Goal: Book appointment/travel/reservation

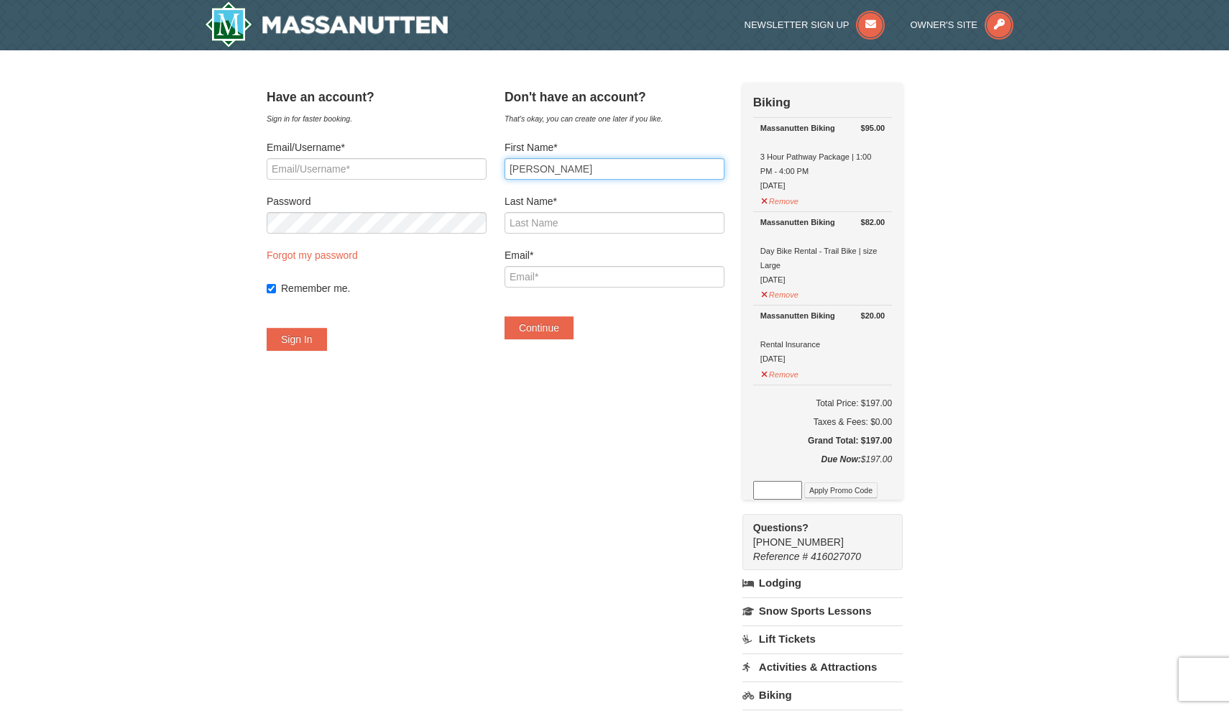
type input "Roger"
type input "Pinate"
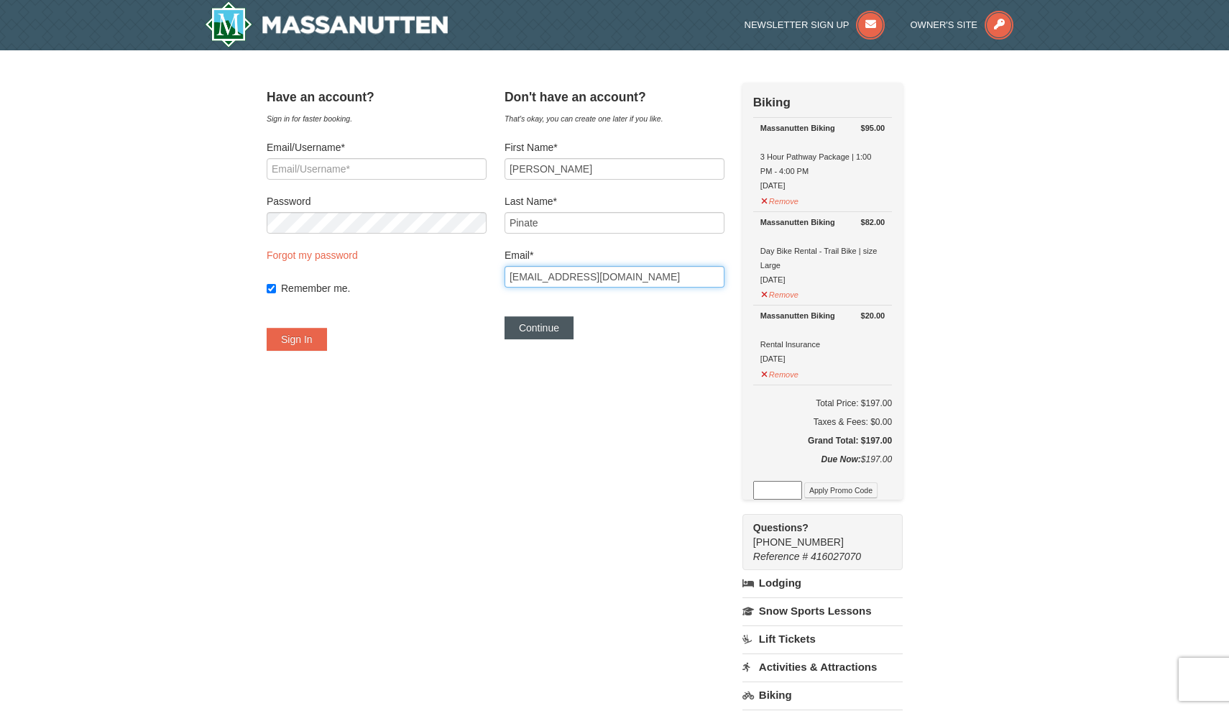
type input "rogerpinate@gmail.com"
click at [541, 335] on button "Continue" at bounding box center [538, 327] width 69 height 23
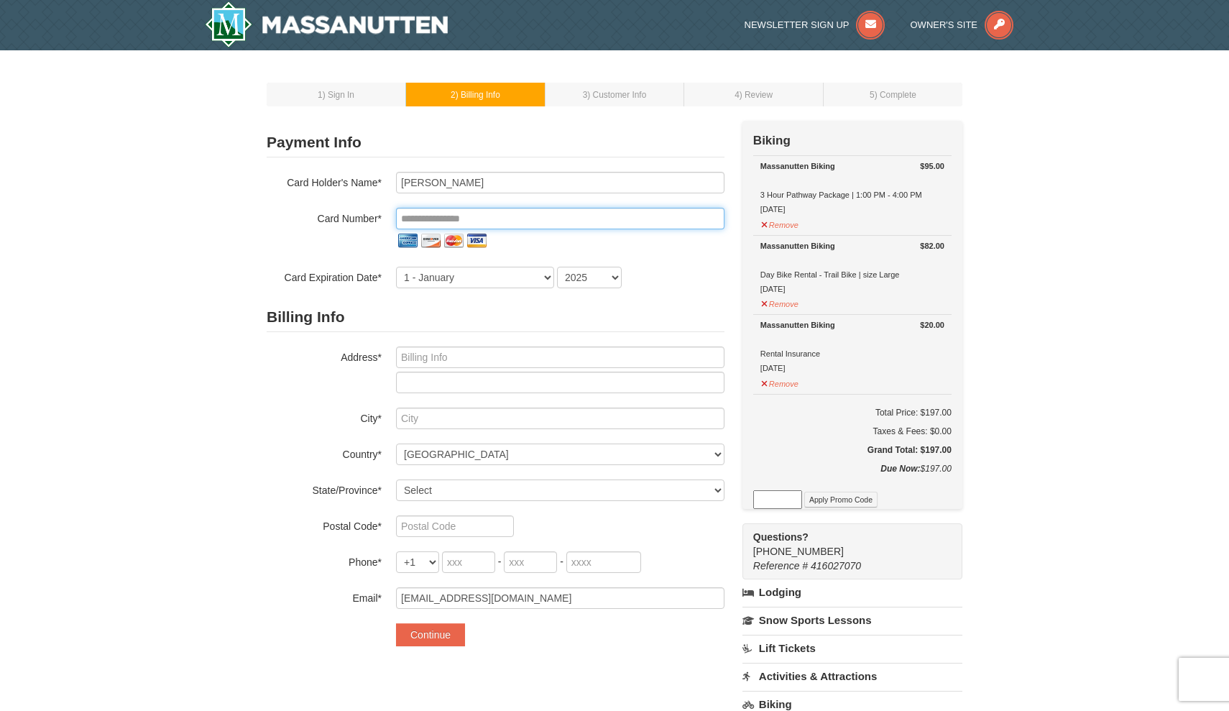
click at [456, 216] on input "tel" at bounding box center [560, 219] width 328 height 22
type input "**********"
select select "3"
select select "2030"
type input "1001 Broken Sound Pkwy Ste D"
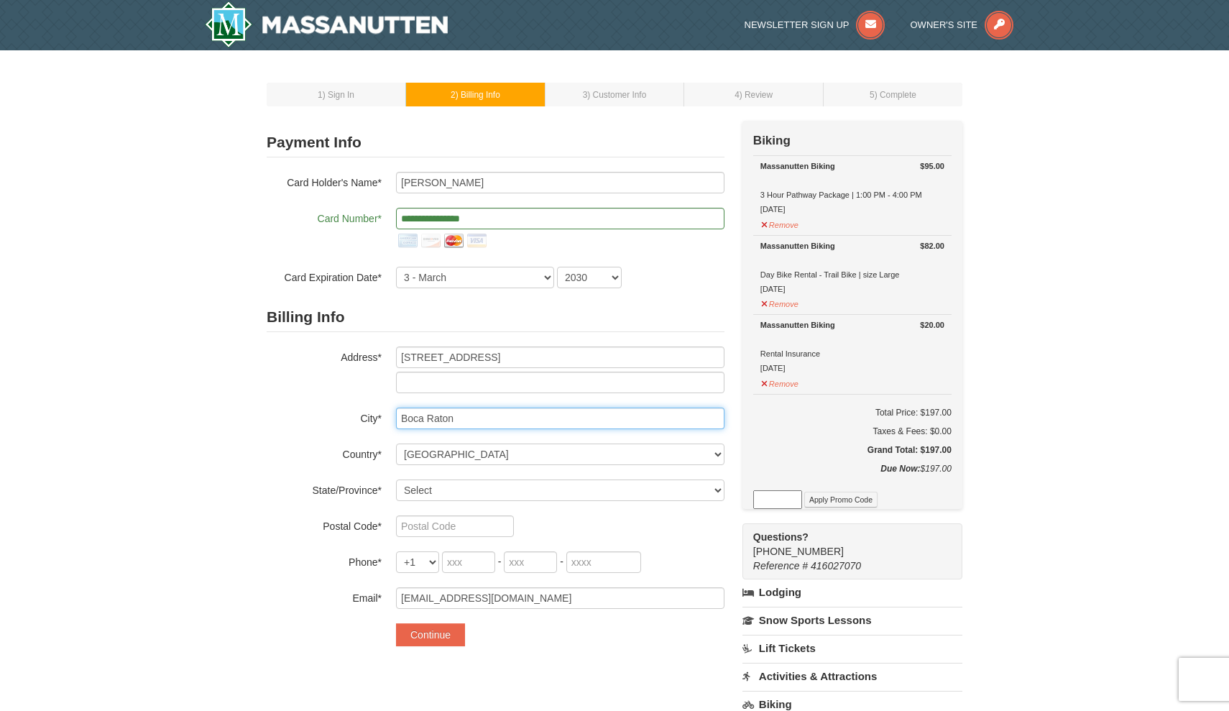
type input "Boca Raton"
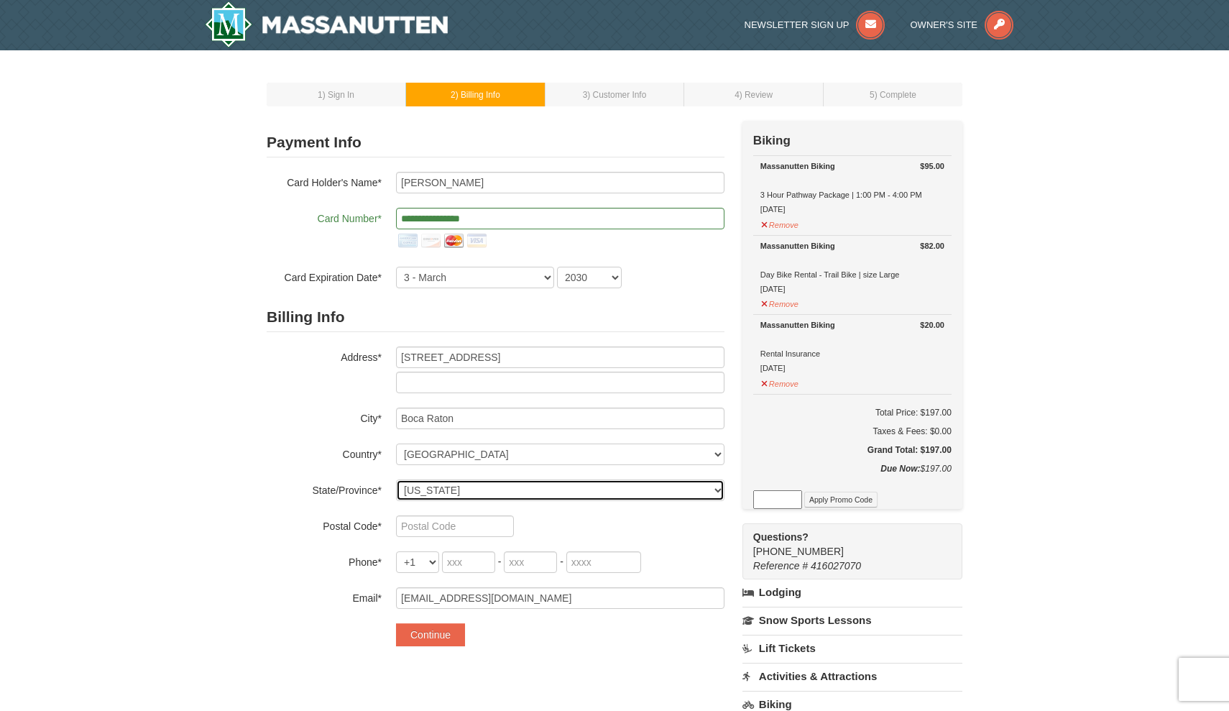
select select "FL"
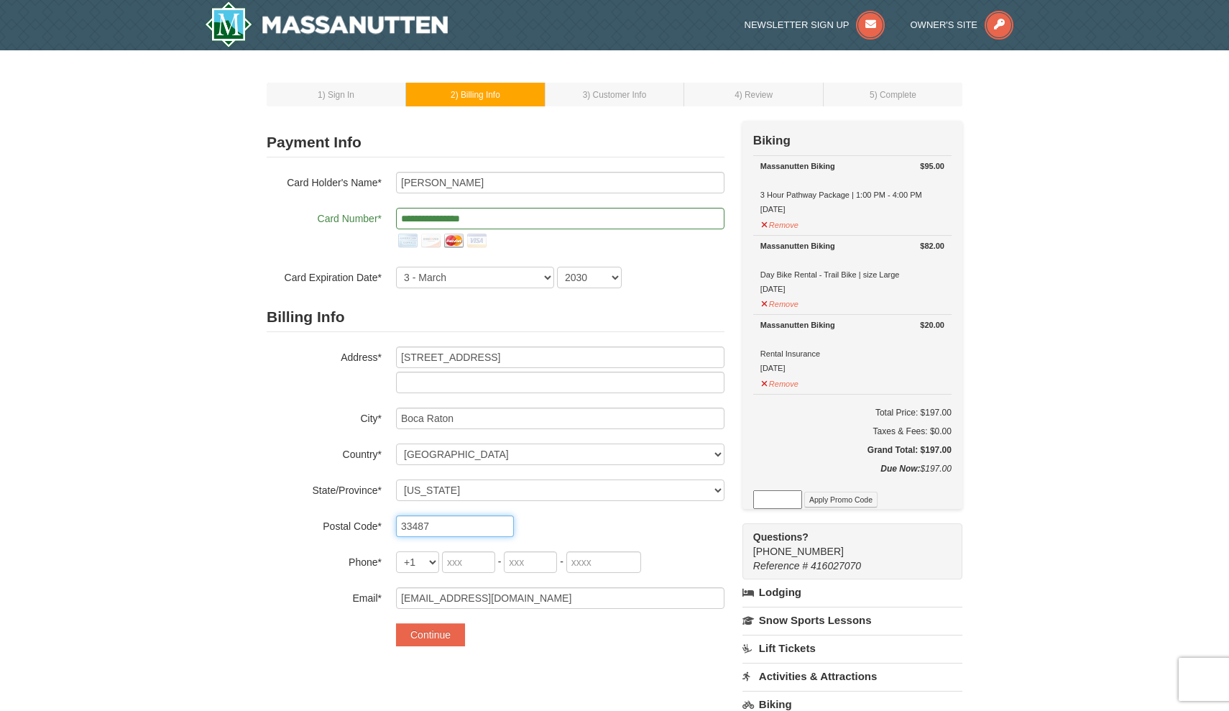
type input "33487"
click at [440, 567] on div "+1 +20 +212 +213 +216 +218 +220 +221 +222 +223 +224 +225 +226 +227 +228 +229 +2…" at bounding box center [560, 562] width 328 height 22
click at [450, 563] on input "tel" at bounding box center [468, 562] width 53 height 22
type input "561"
type input "866"
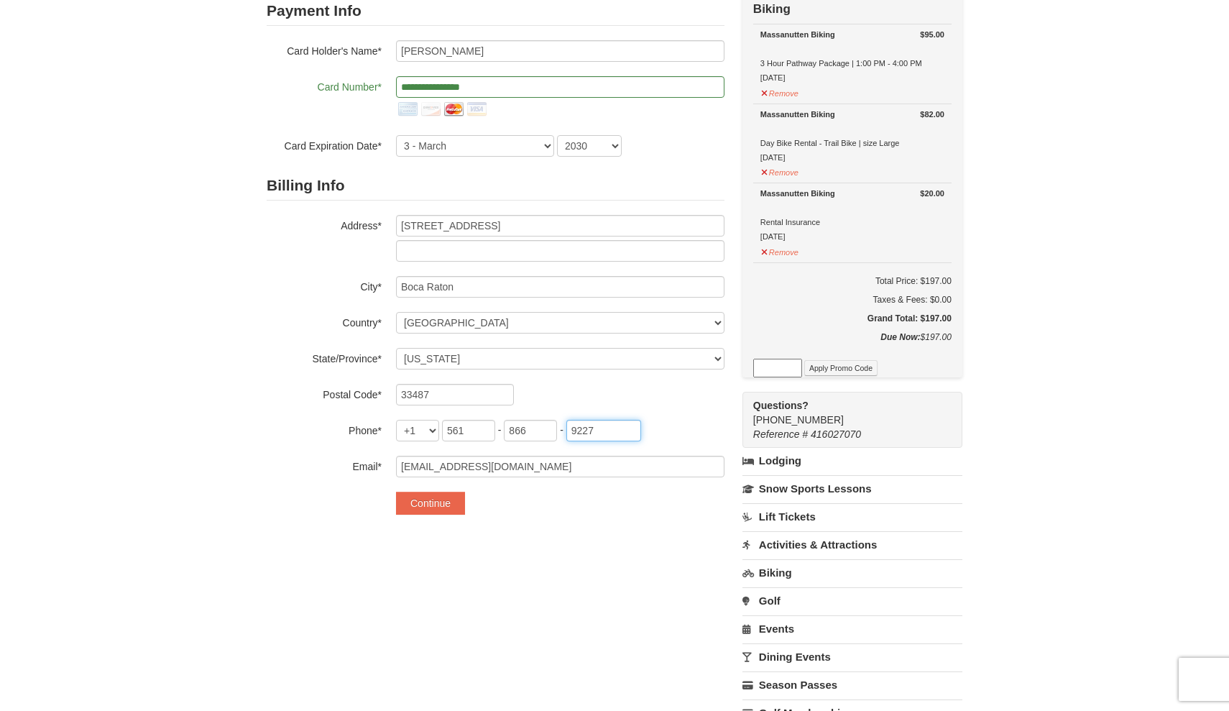
scroll to position [188, 0]
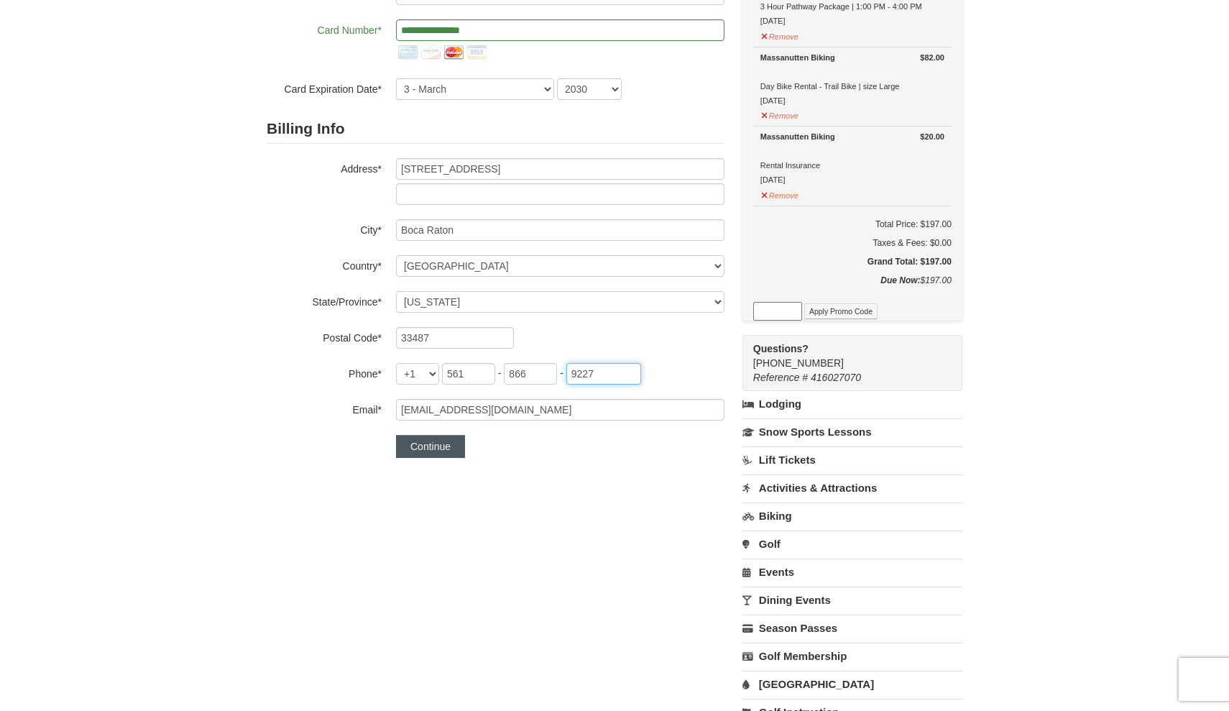
type input "9227"
click at [431, 450] on button "Continue" at bounding box center [430, 446] width 69 height 23
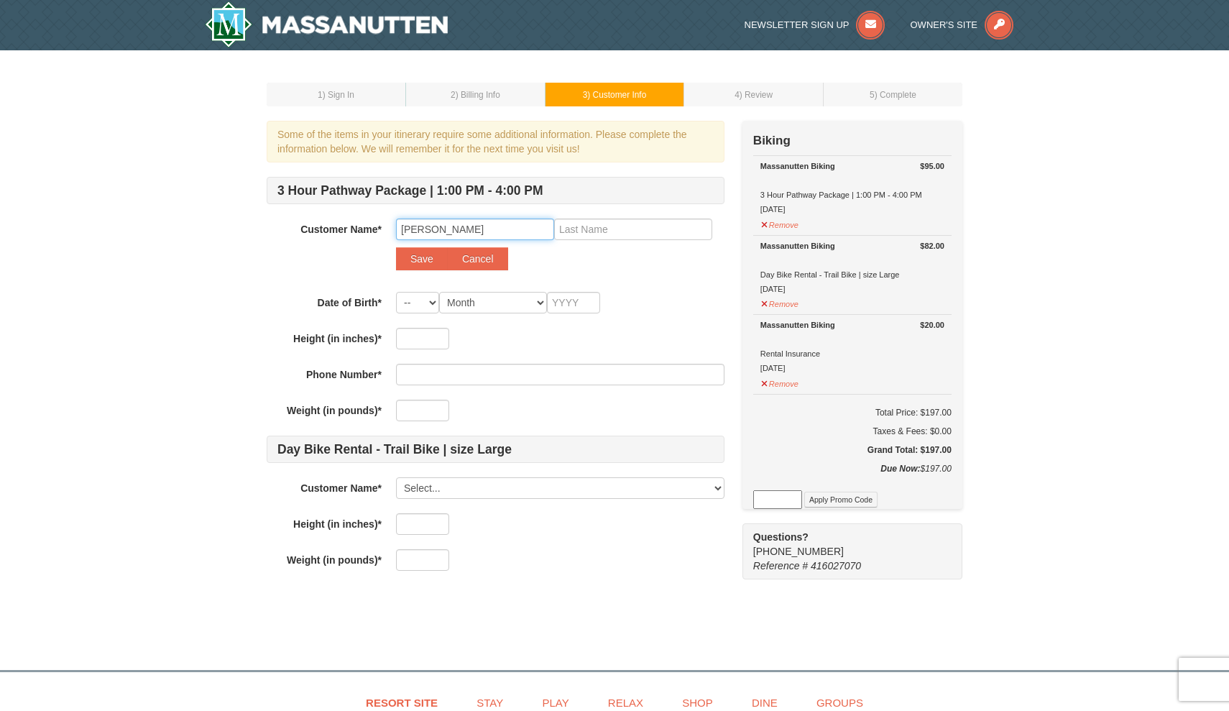
type input "[PERSON_NAME]"
select select "05"
select select "01"
click at [583, 296] on input "text" at bounding box center [573, 303] width 53 height 22
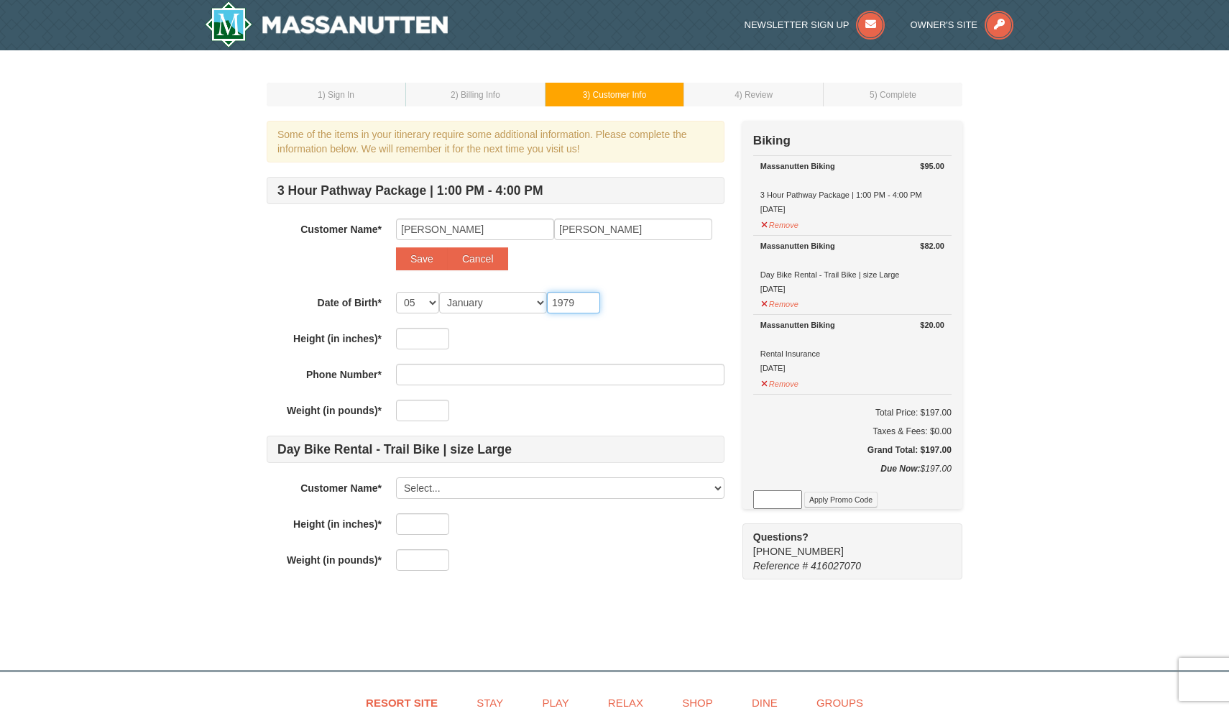
type input "1979"
click at [424, 338] on input "text" at bounding box center [422, 339] width 53 height 22
type input "64.1"
type input "5618669227"
click at [421, 415] on input "text" at bounding box center [422, 410] width 53 height 22
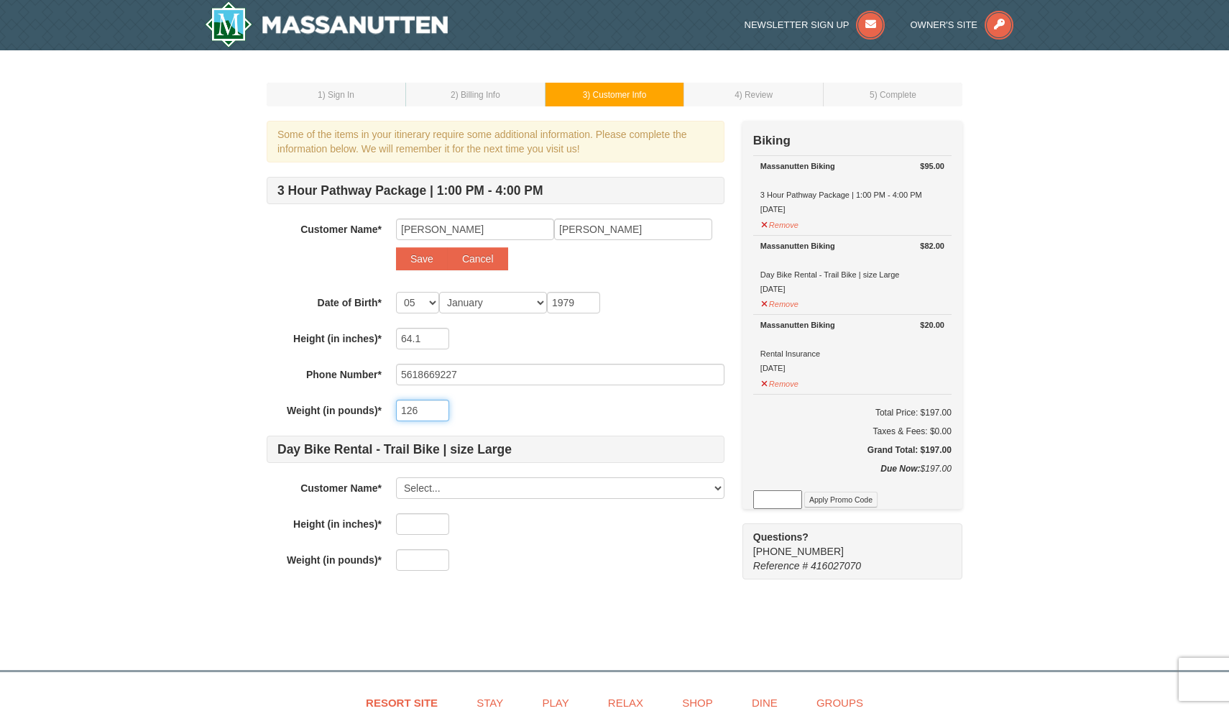
type input "126"
click at [526, 542] on div "3 Hour Pathway Package | 1:00 PM - 4:00 PM Customer Name* Select... Roger Pinat…" at bounding box center [496, 374] width 458 height 394
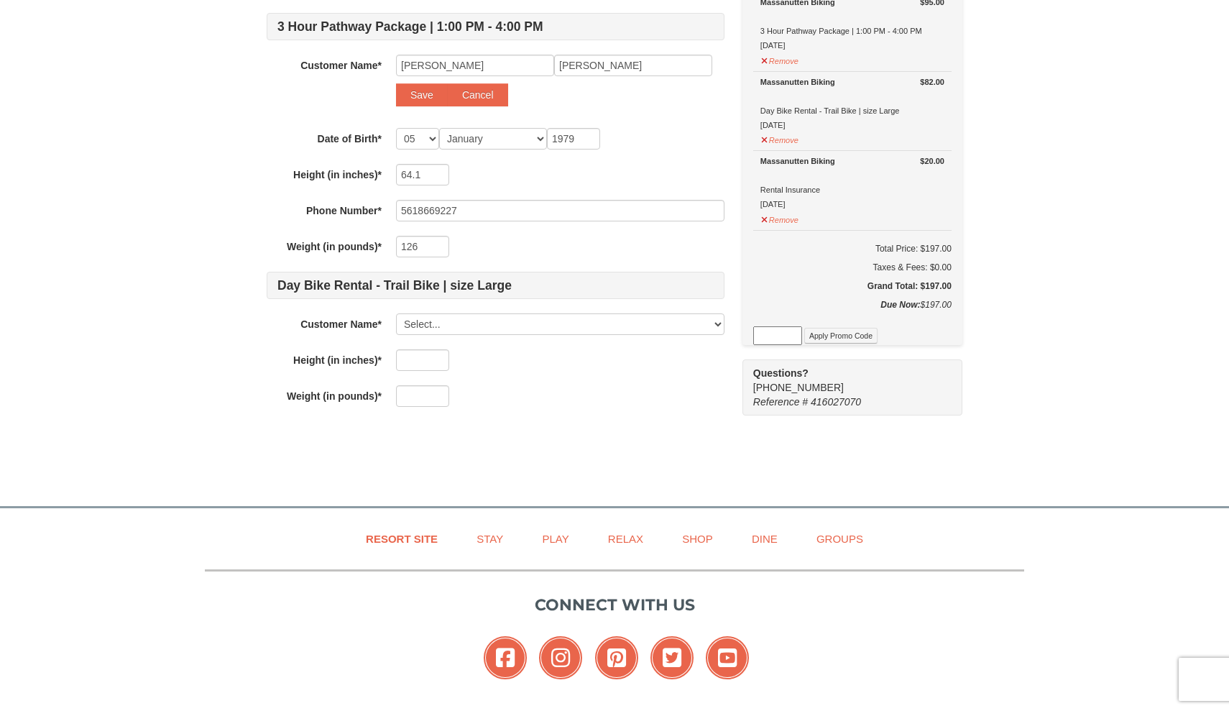
scroll to position [166, 0]
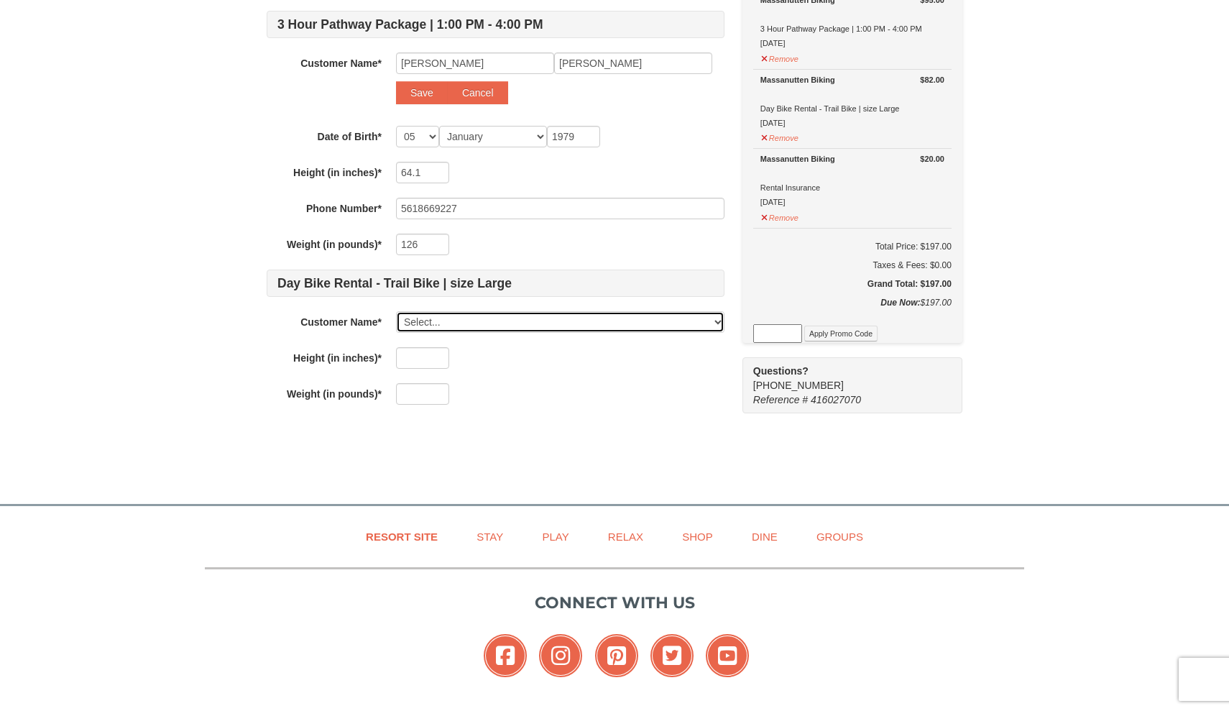
select select "28253361"
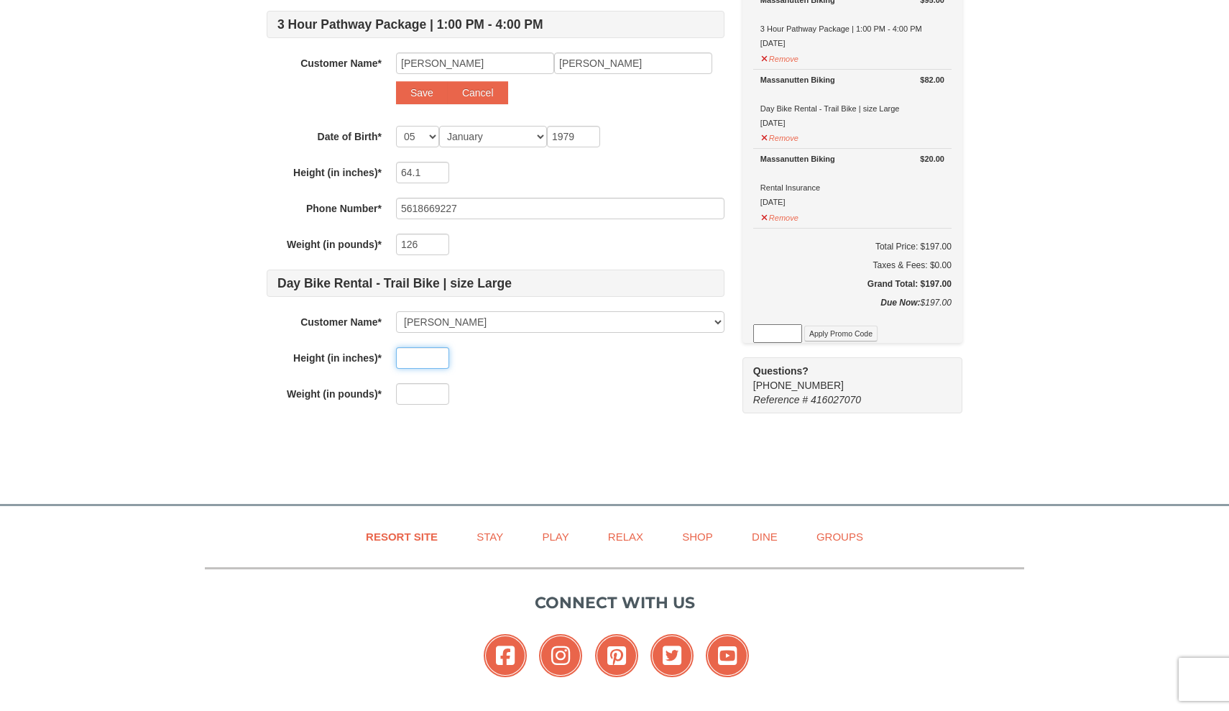
click at [412, 354] on input "text" at bounding box center [422, 358] width 53 height 22
type input "71.25"
click at [407, 400] on input "text" at bounding box center [422, 394] width 53 height 22
type input "195"
click at [624, 399] on div "195" at bounding box center [560, 394] width 328 height 22
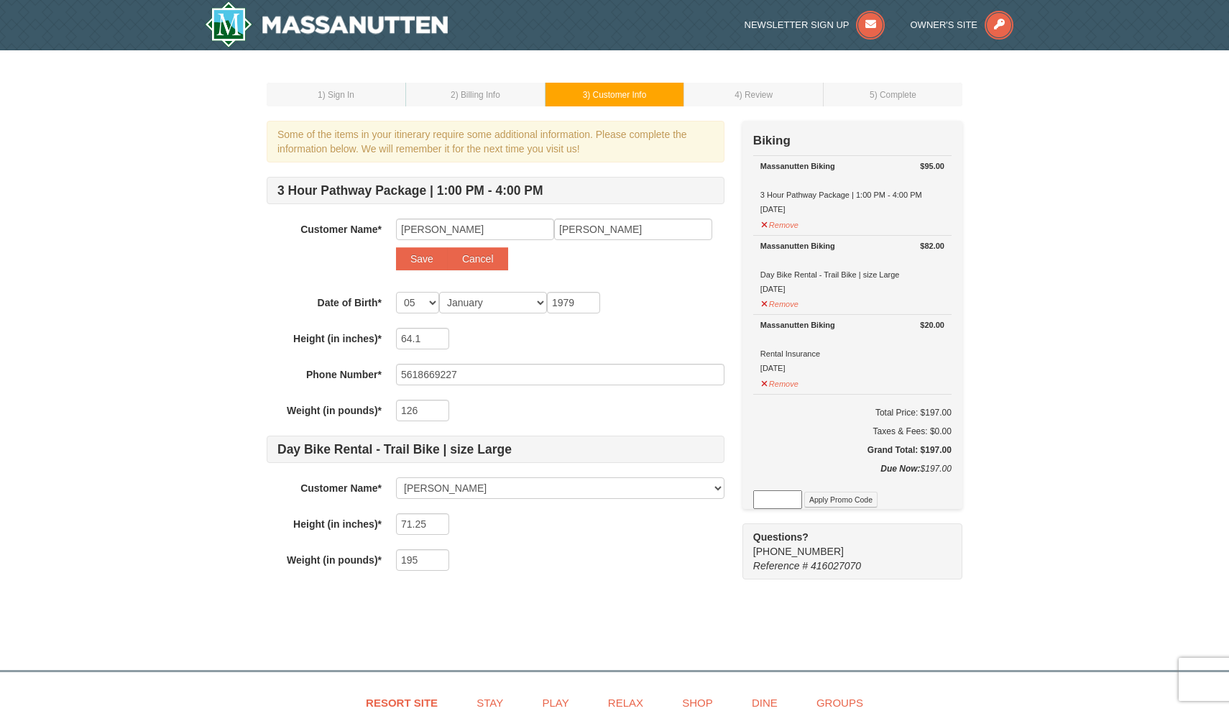
scroll to position [1, 0]
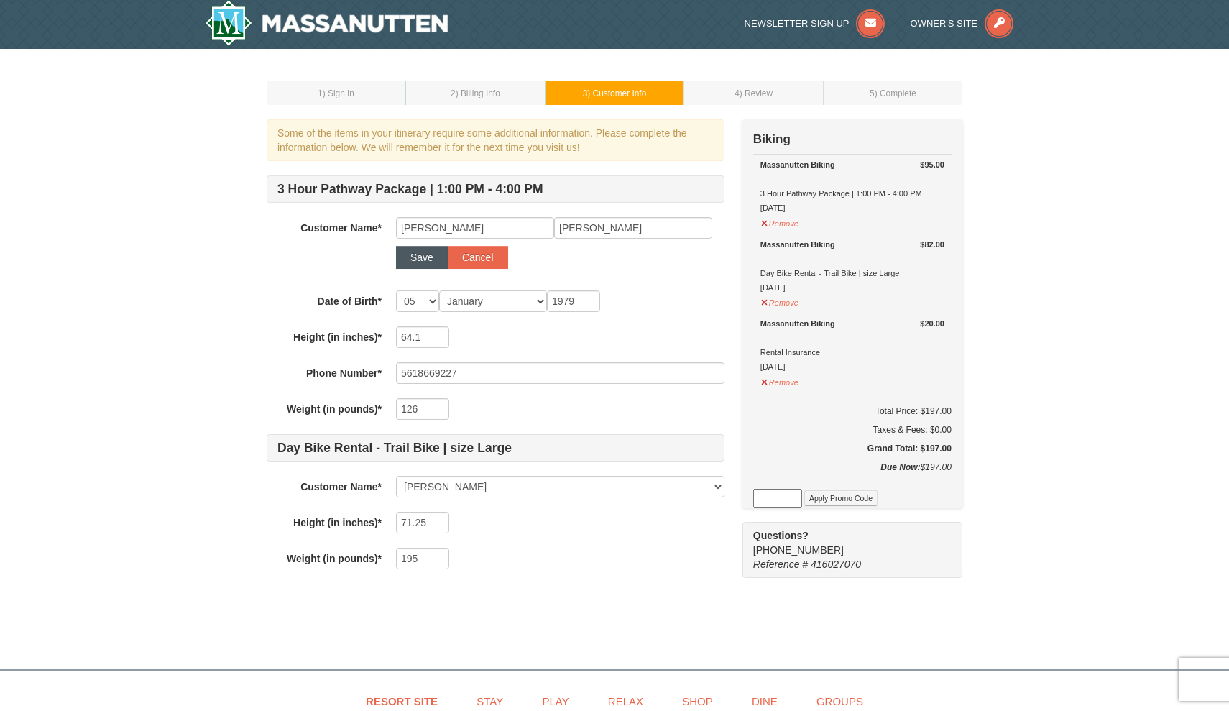
click at [416, 253] on button "Save" at bounding box center [422, 257] width 52 height 23
select select
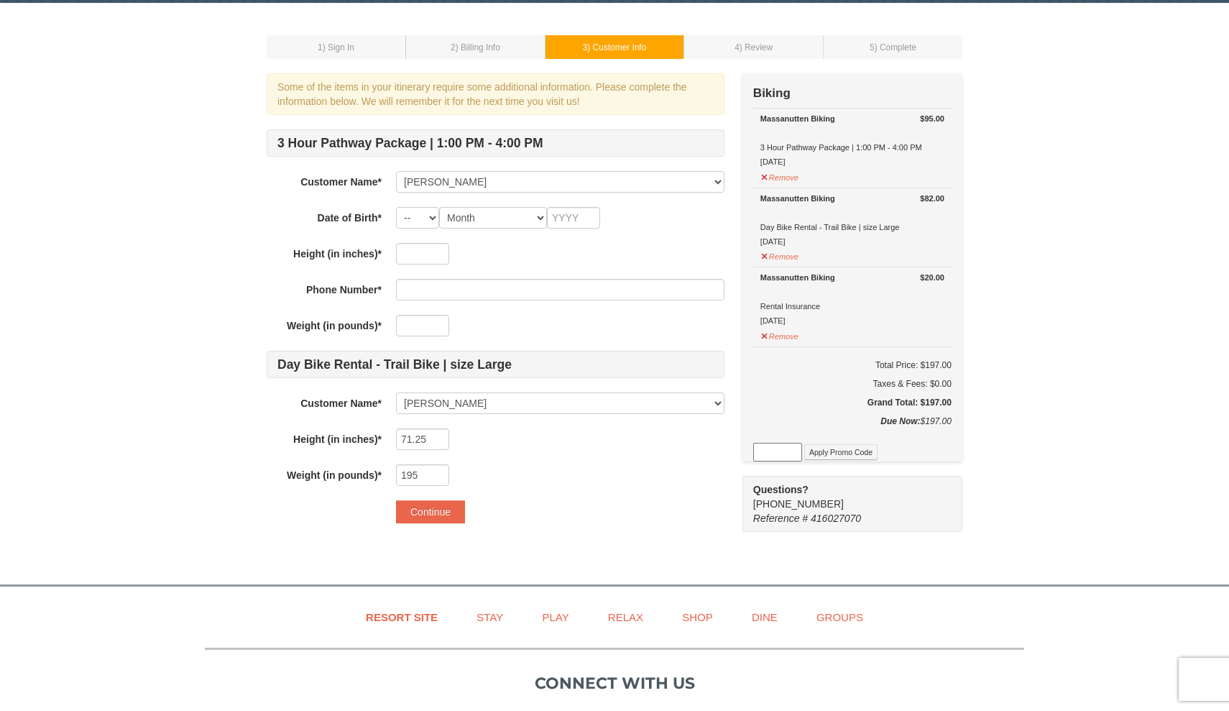
scroll to position [57, 0]
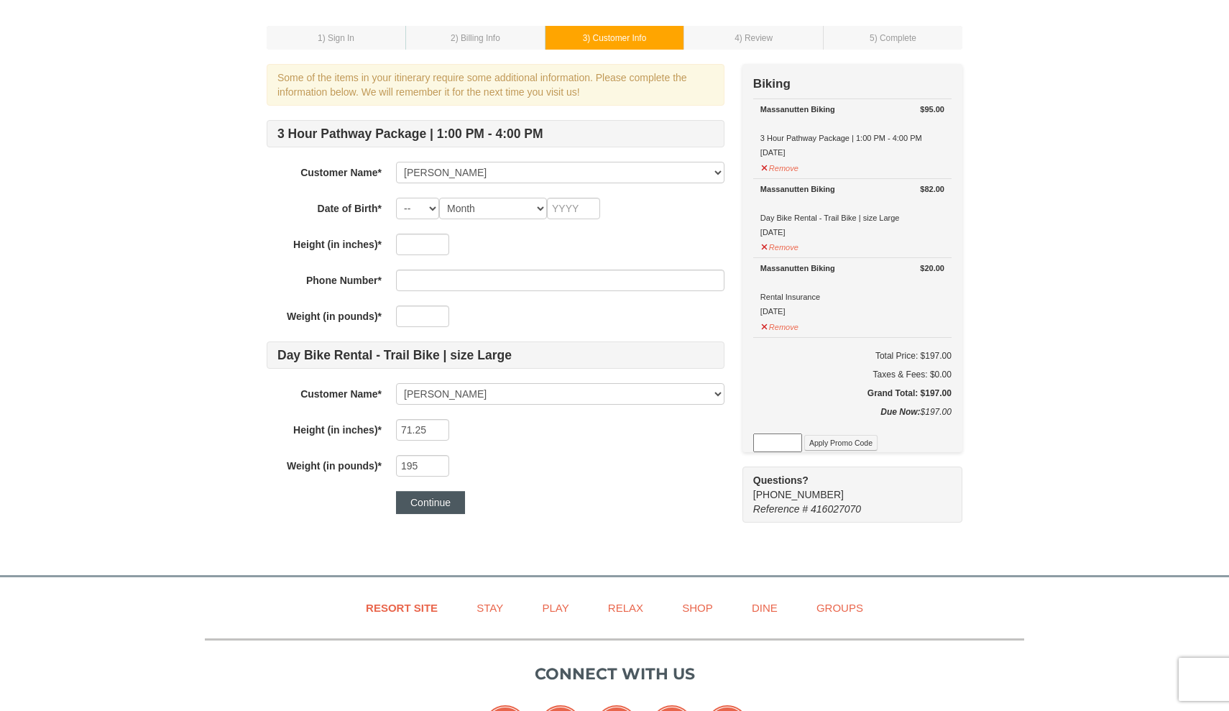
click at [435, 509] on button "Continue" at bounding box center [430, 502] width 69 height 23
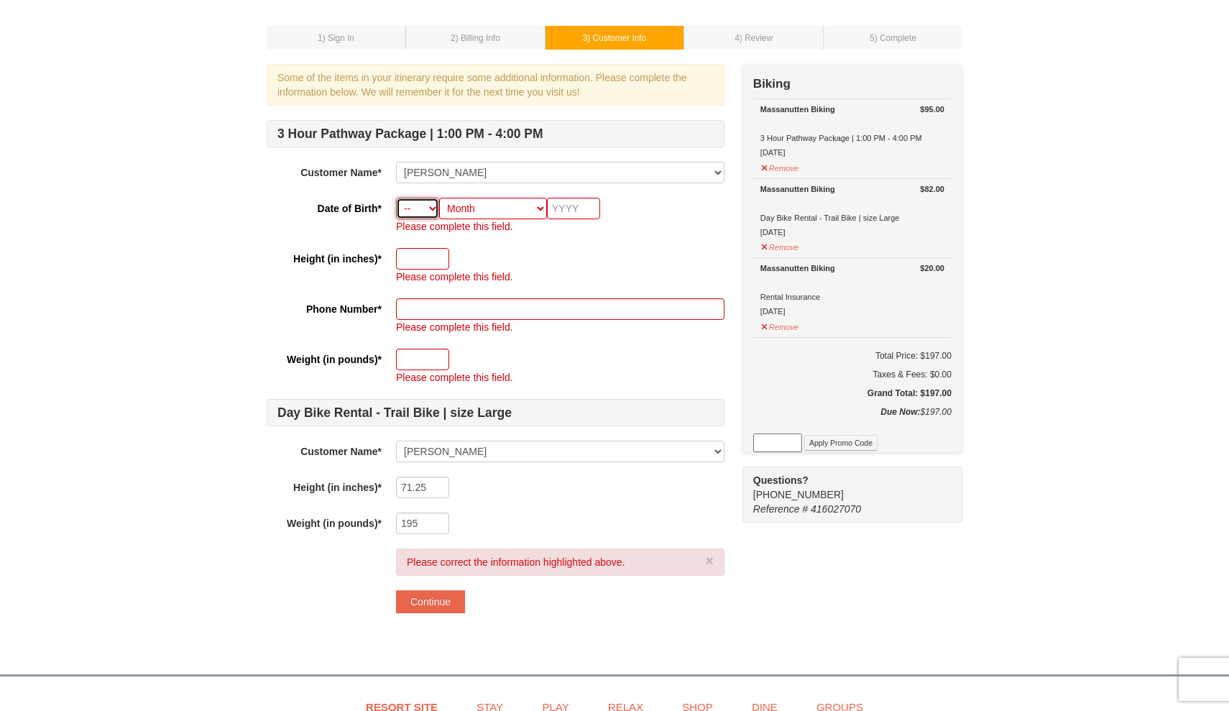
select select "05"
select select "01"
click at [560, 207] on input "text" at bounding box center [573, 209] width 53 height 22
type input "1979"
click at [439, 264] on input "text" at bounding box center [422, 259] width 53 height 22
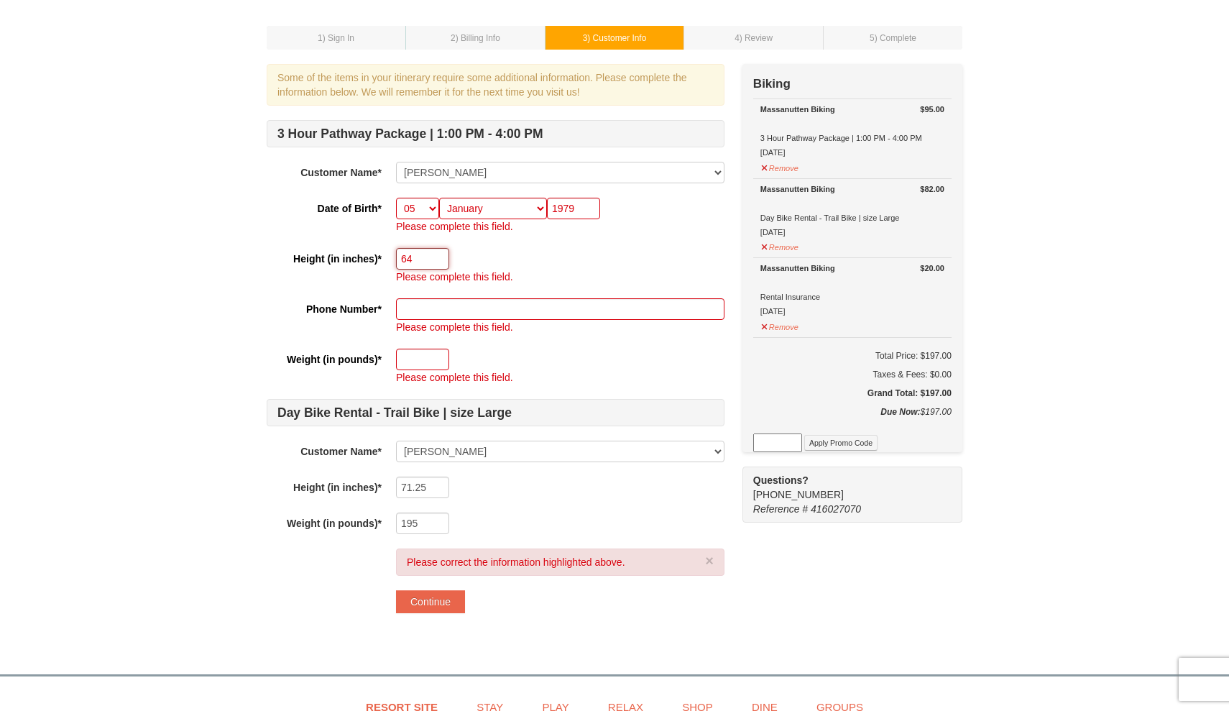
type input "64"
click at [512, 310] on input "text" at bounding box center [560, 309] width 328 height 22
type input "+"
type input "5618669227"
click at [408, 357] on input "text" at bounding box center [422, 359] width 53 height 22
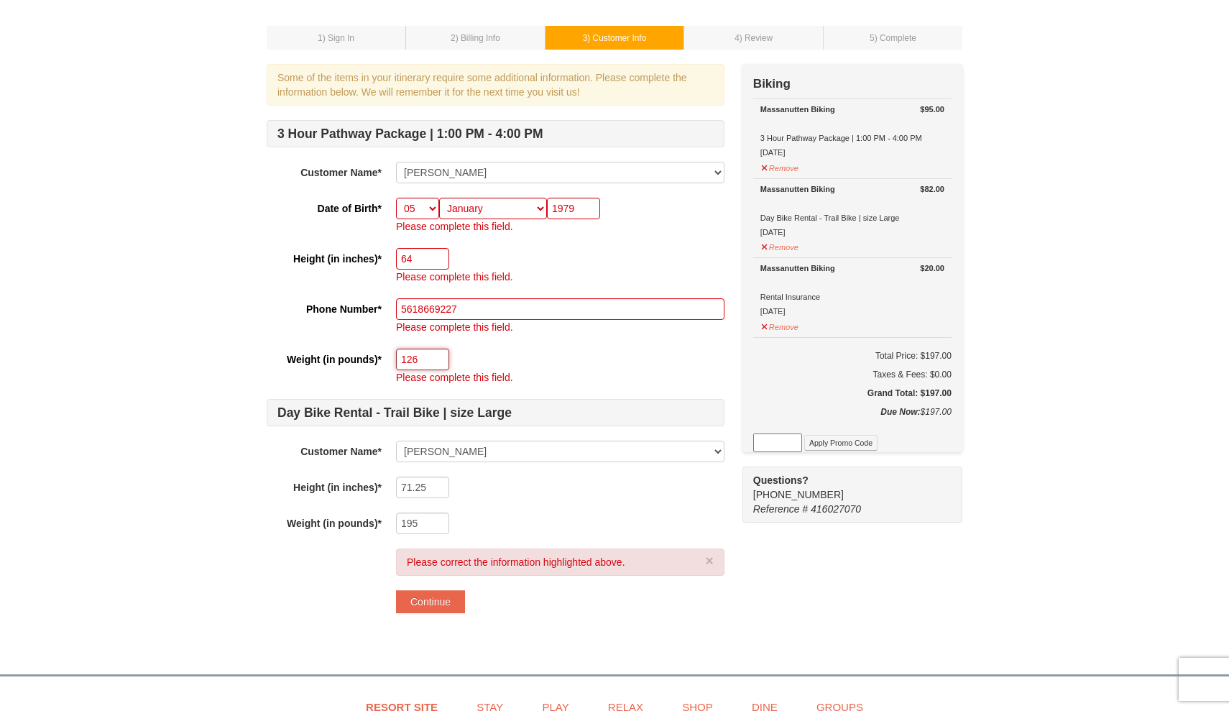
type input "126"
click at [103, 295] on div "1 ) Sign In 2 ) Billing Info 3 ) Customer Info ) Review ×" at bounding box center [614, 327] width 1229 height 666
click at [451, 599] on button "Continue" at bounding box center [430, 601] width 69 height 23
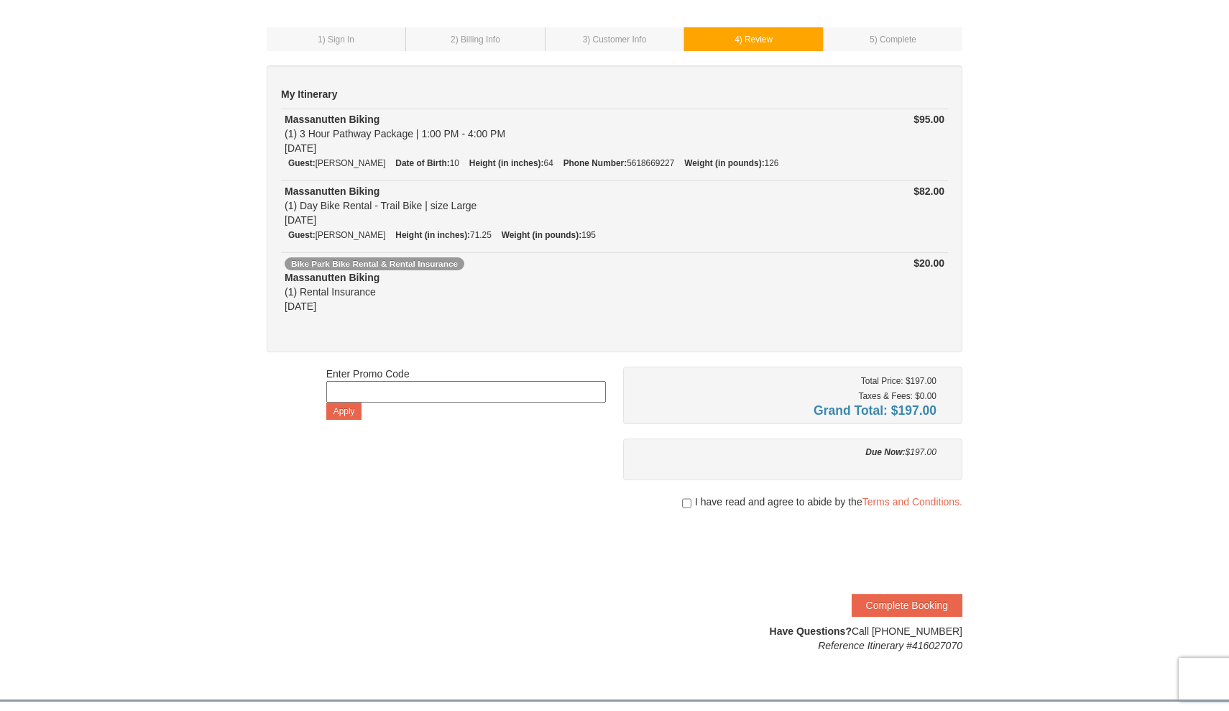
scroll to position [55, 0]
click at [887, 605] on button "Complete Booking" at bounding box center [906, 604] width 111 height 23
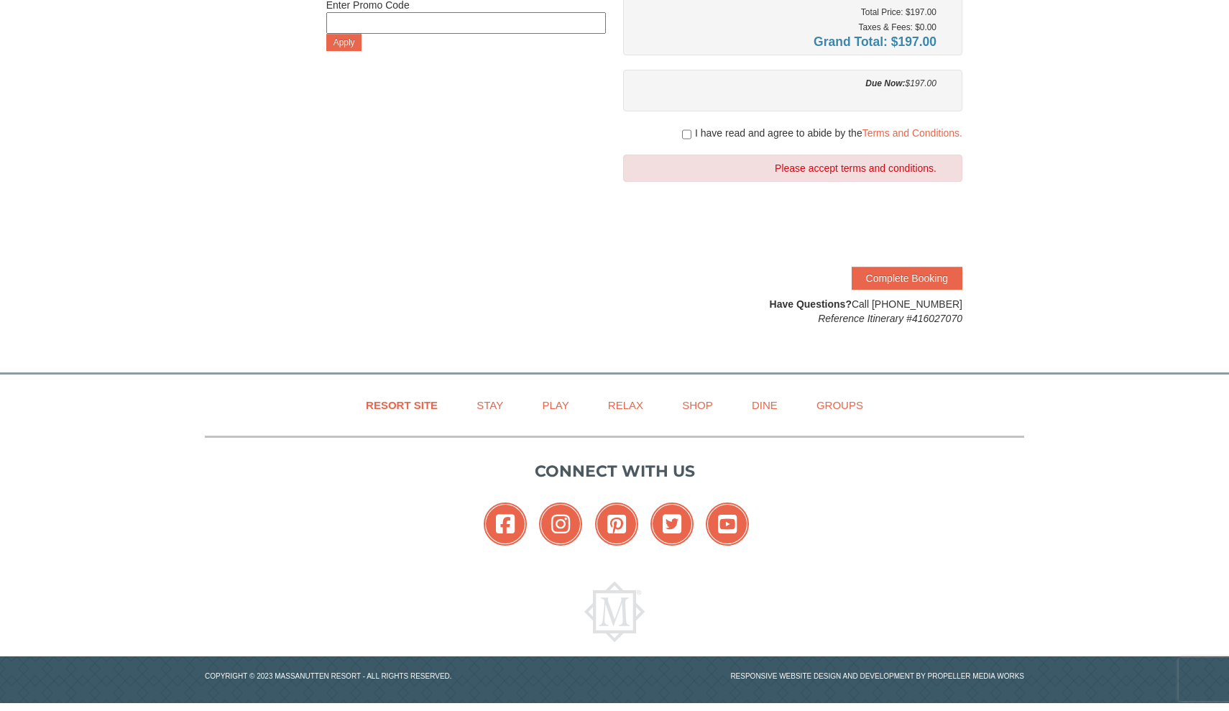
scroll to position [422, 0]
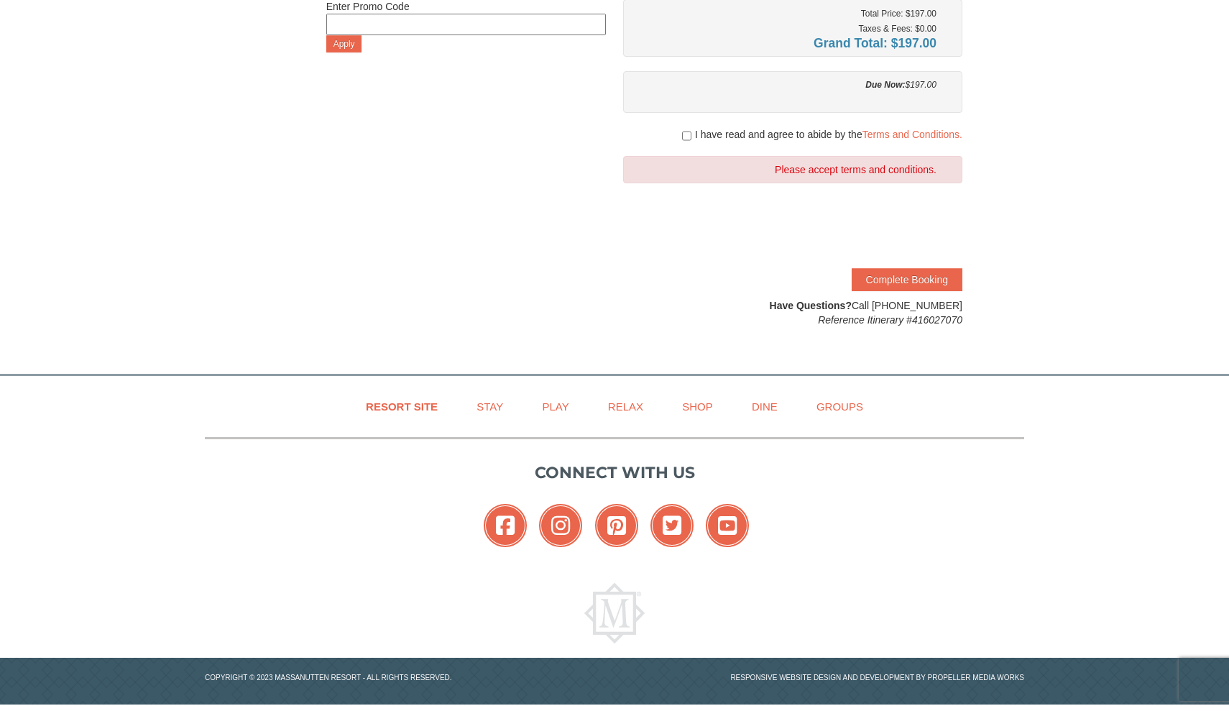
click at [682, 135] on input "checkbox" at bounding box center [686, 135] width 9 height 11
checkbox input "true"
click at [897, 283] on button "Complete Booking" at bounding box center [906, 279] width 111 height 23
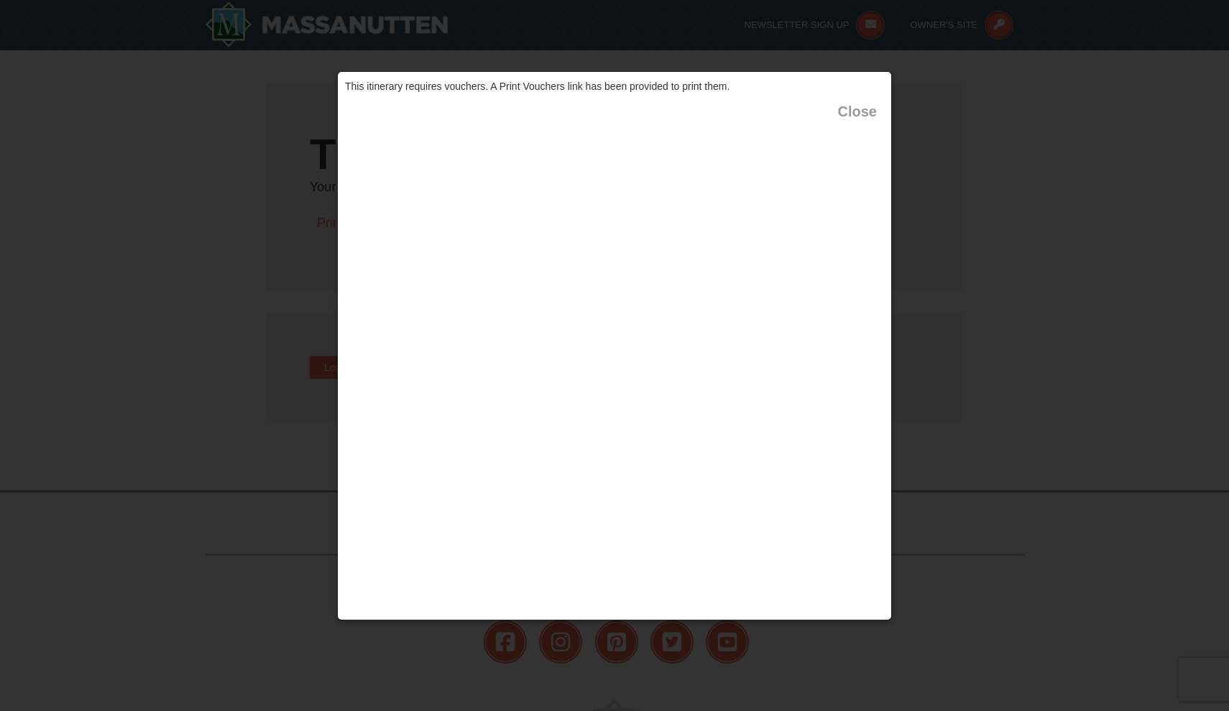
click at [854, 115] on button "Close" at bounding box center [857, 111] width 39 height 14
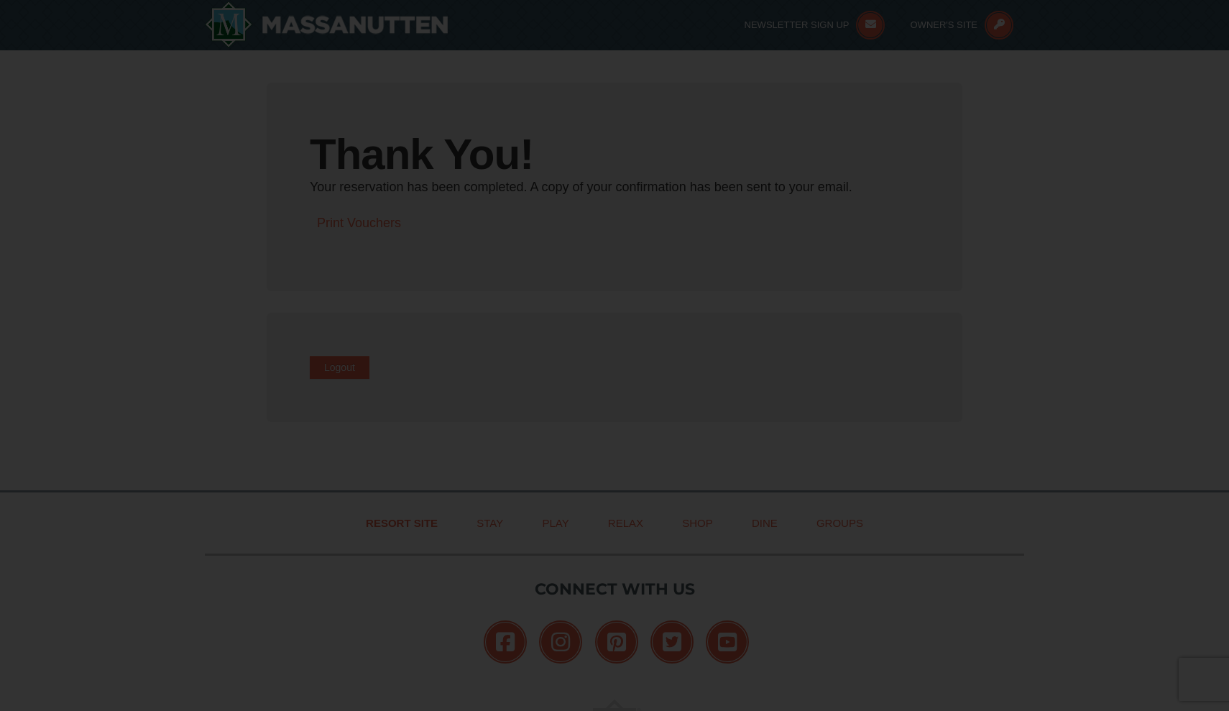
type input "[EMAIL_ADDRESS][DOMAIN_NAME]"
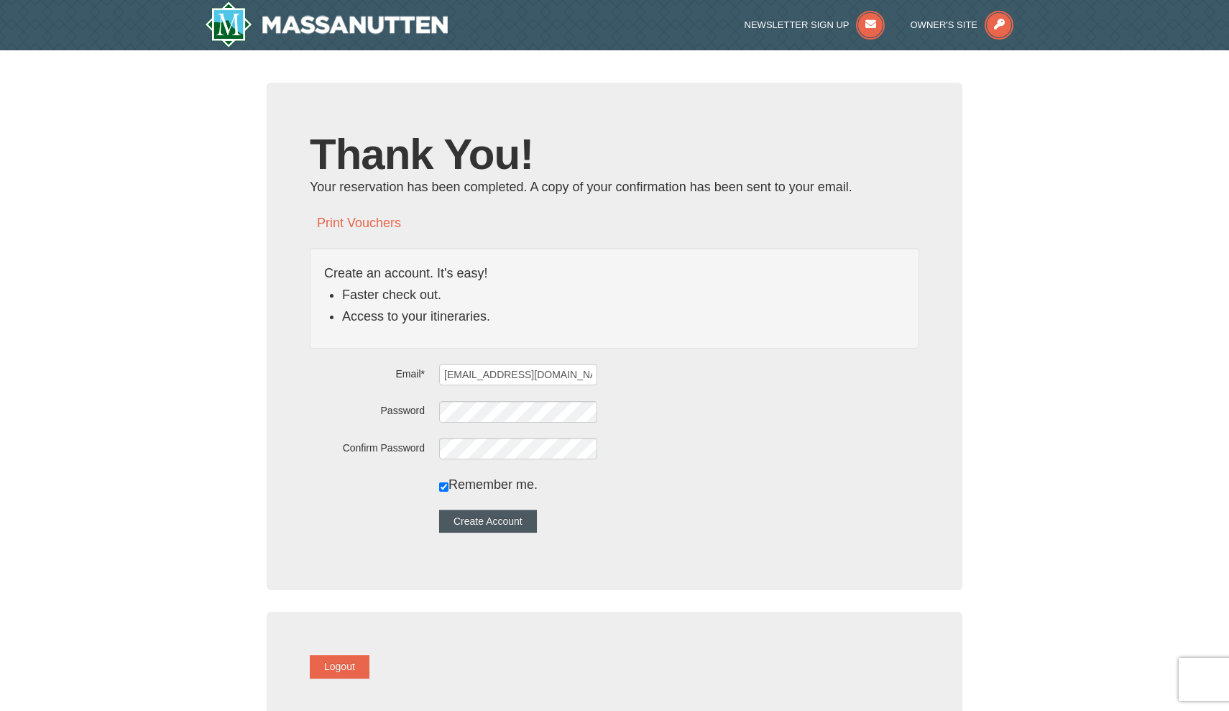
click at [488, 517] on button "Create Account" at bounding box center [488, 520] width 98 height 23
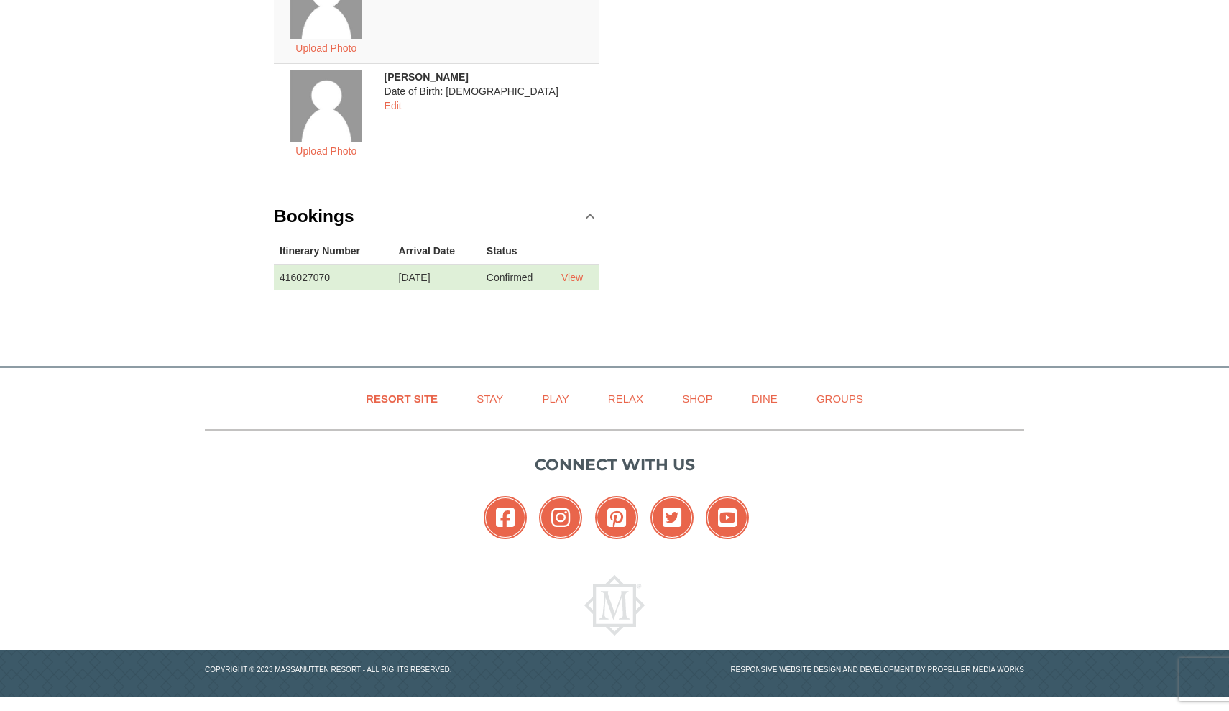
scroll to position [353, 0]
